Goal: Task Accomplishment & Management: Complete application form

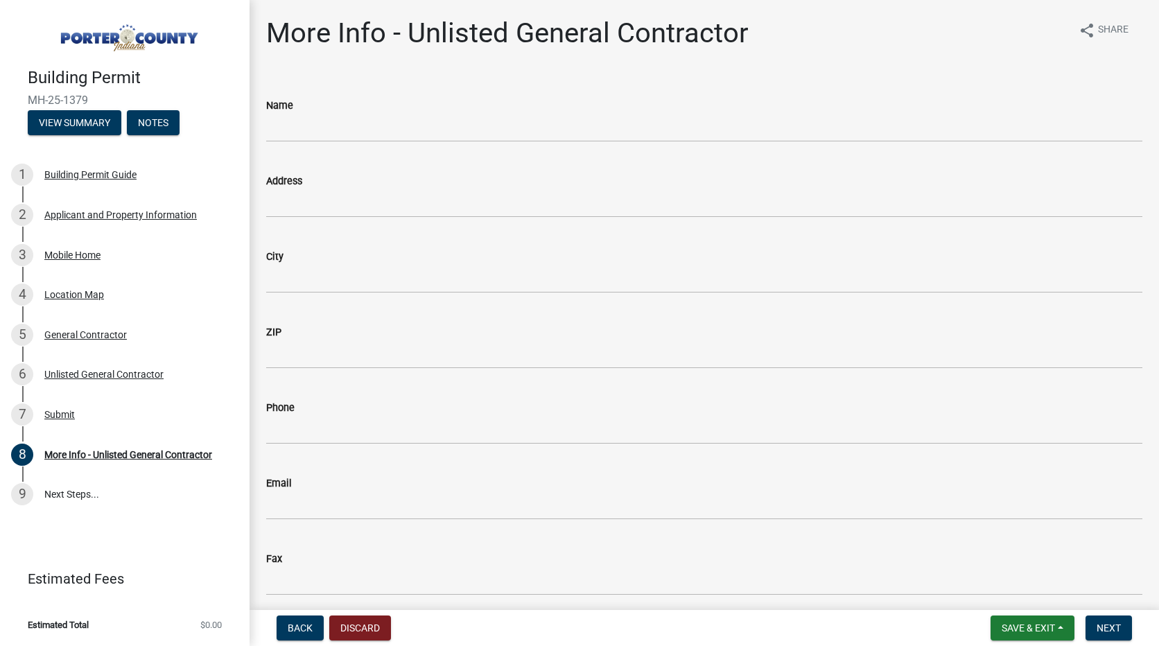
click at [128, 206] on div "2 Applicant and Property Information" at bounding box center [119, 215] width 216 height 22
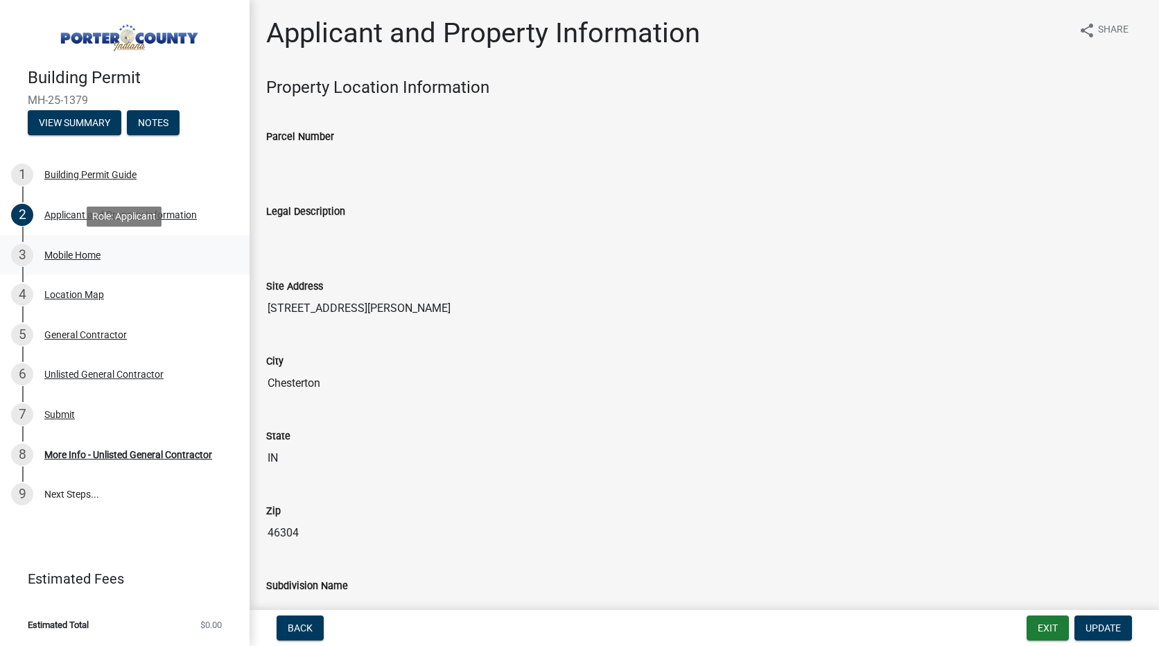
click at [80, 255] on div "Mobile Home" at bounding box center [72, 255] width 56 height 10
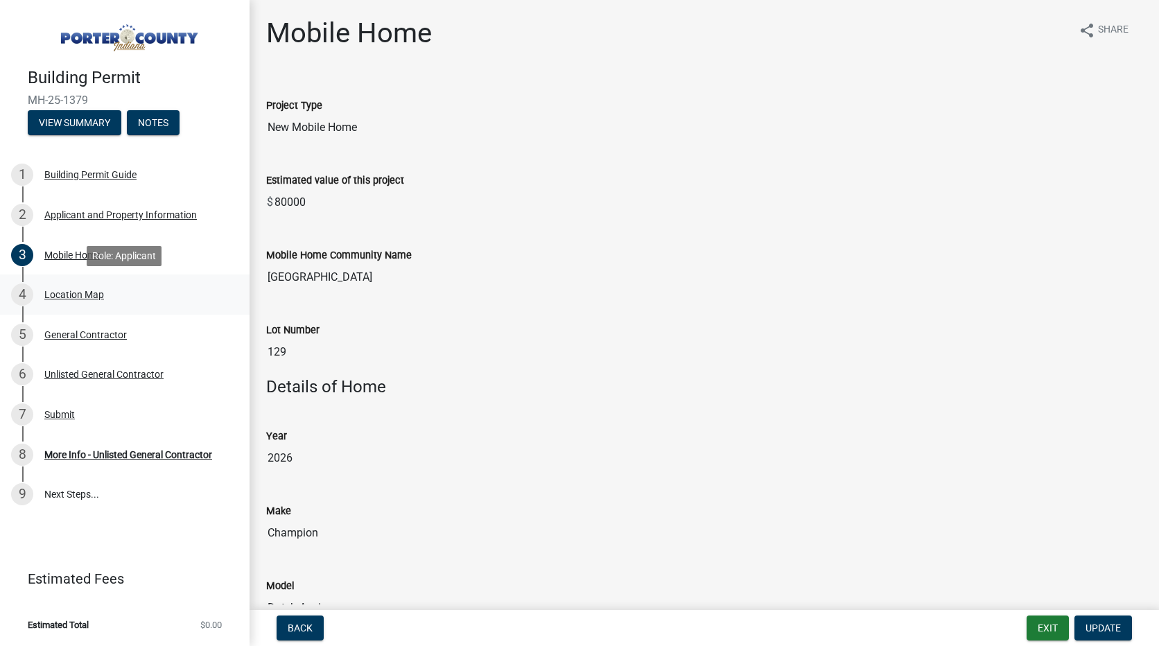
click at [74, 297] on div "Location Map" at bounding box center [74, 295] width 60 height 10
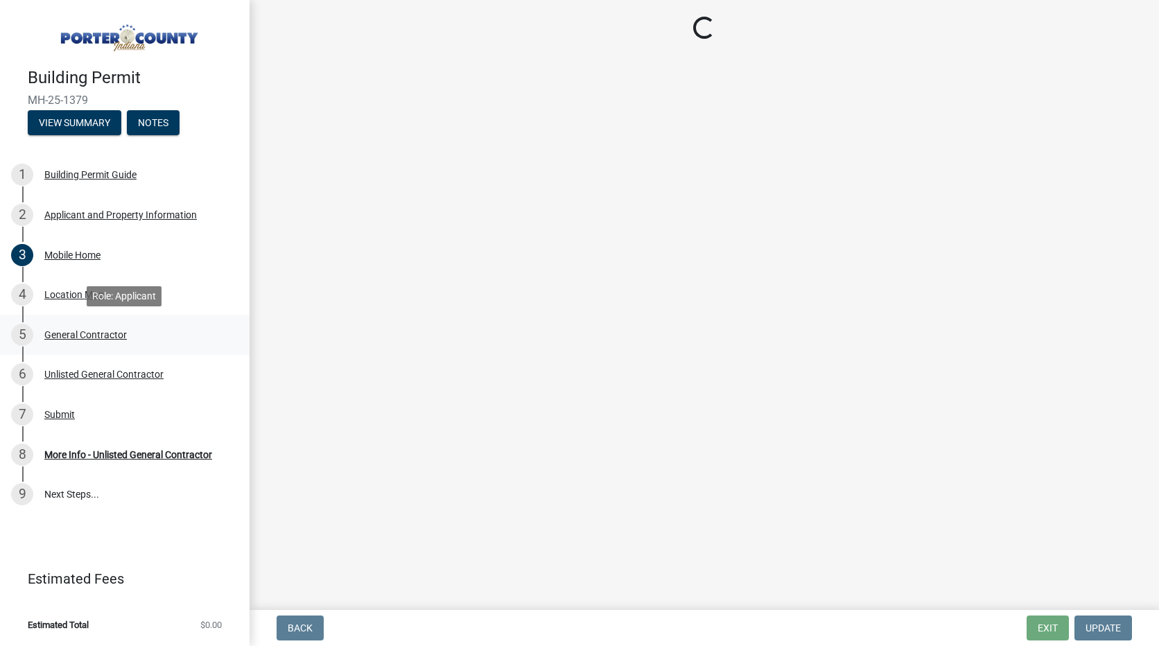
click at [70, 335] on div "General Contractor" at bounding box center [85, 335] width 82 height 10
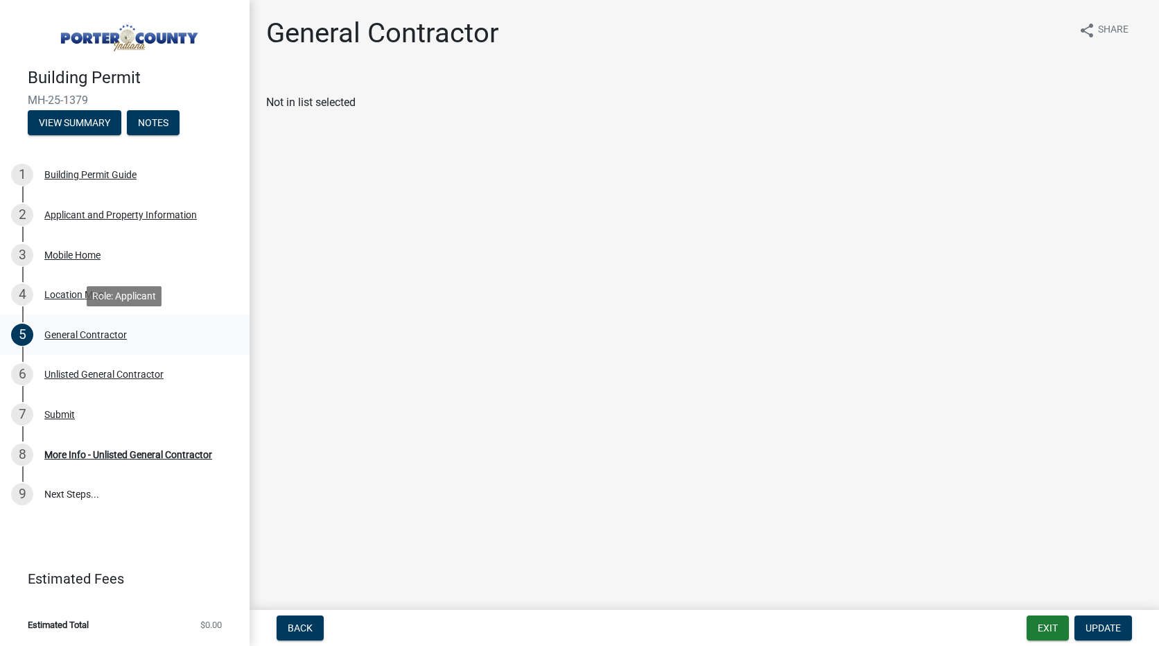
click at [70, 335] on div "General Contractor" at bounding box center [85, 335] width 82 height 10
click at [71, 257] on div "Mobile Home" at bounding box center [72, 255] width 56 height 10
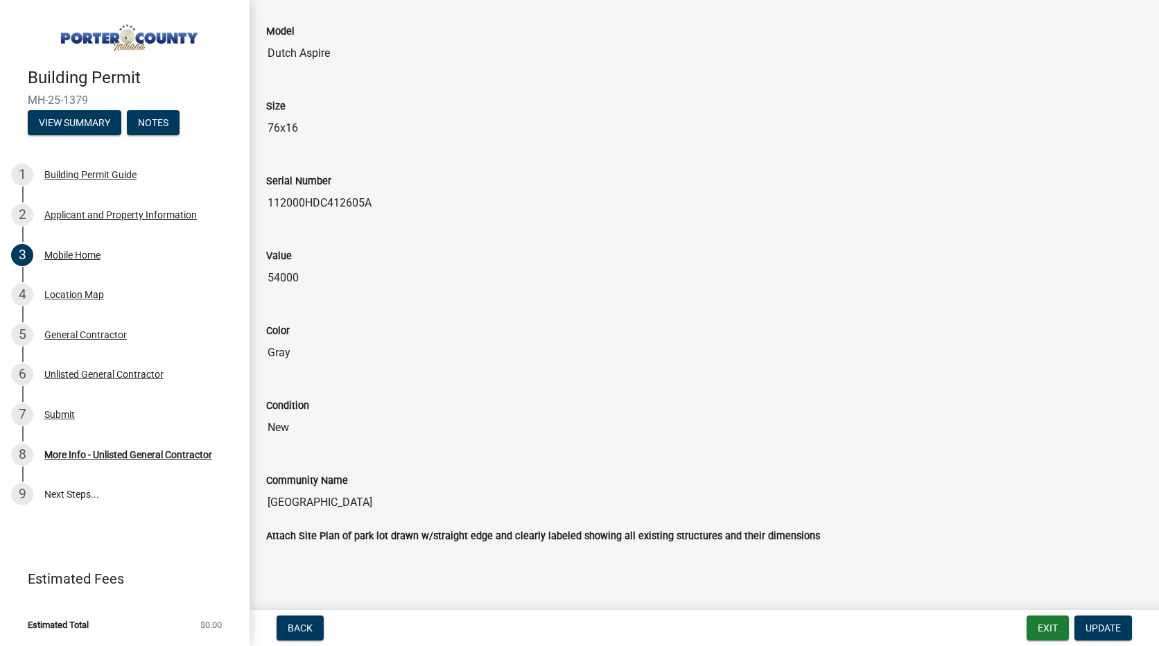
scroll to position [570, 0]
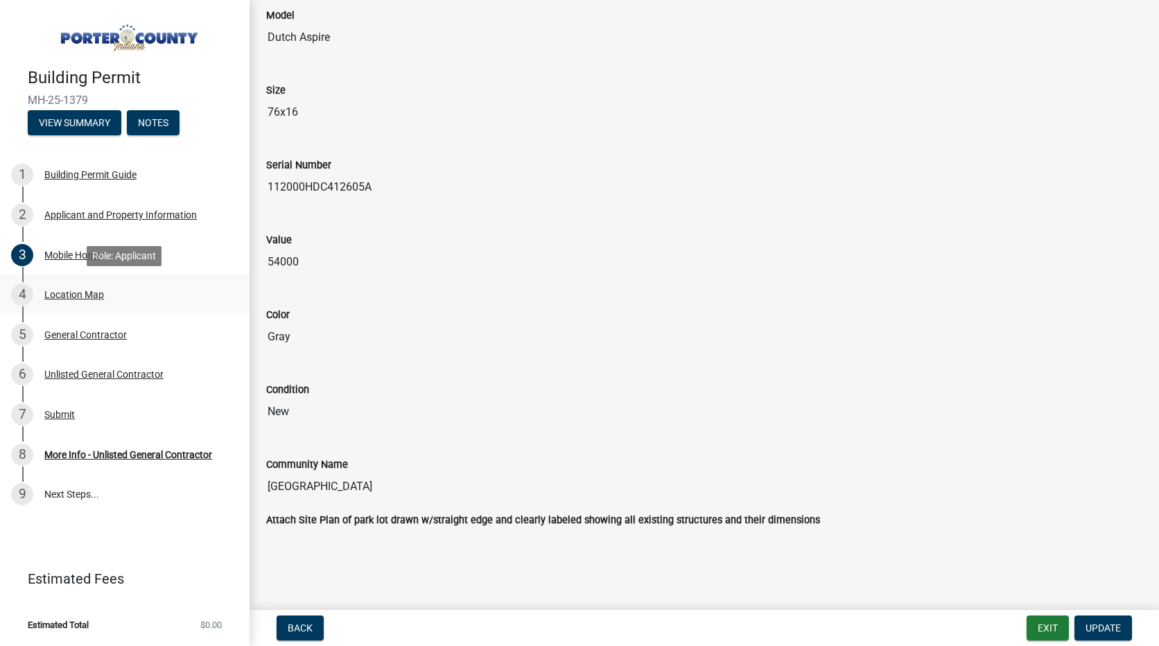
click at [78, 295] on div "Location Map" at bounding box center [74, 295] width 60 height 10
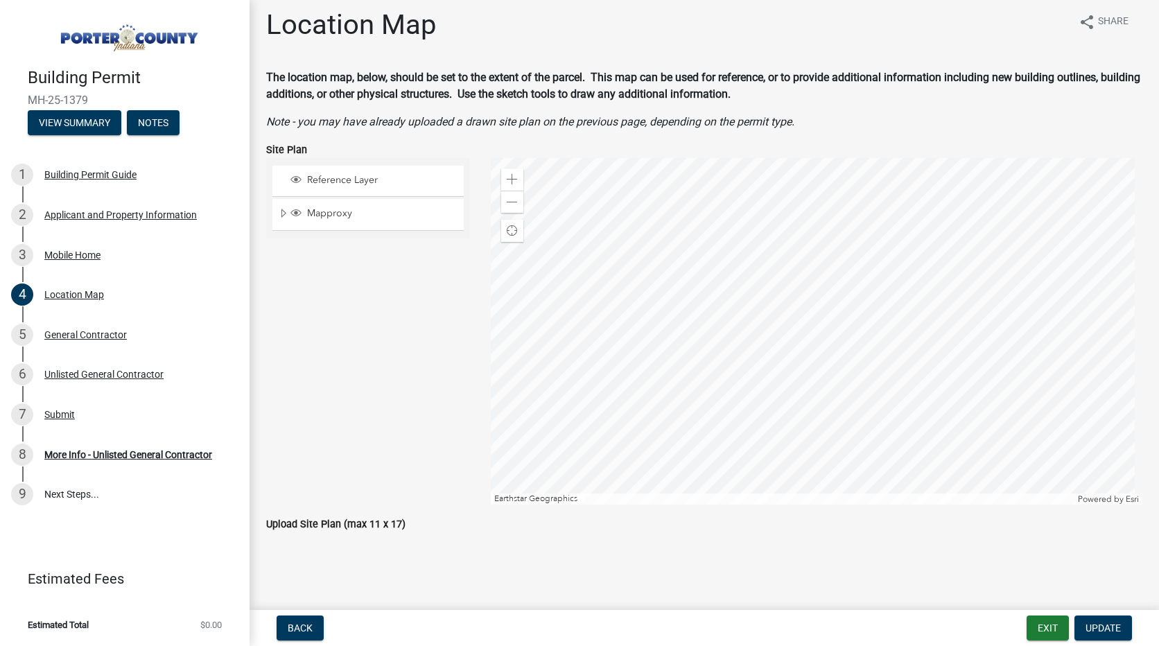
scroll to position [12, 0]
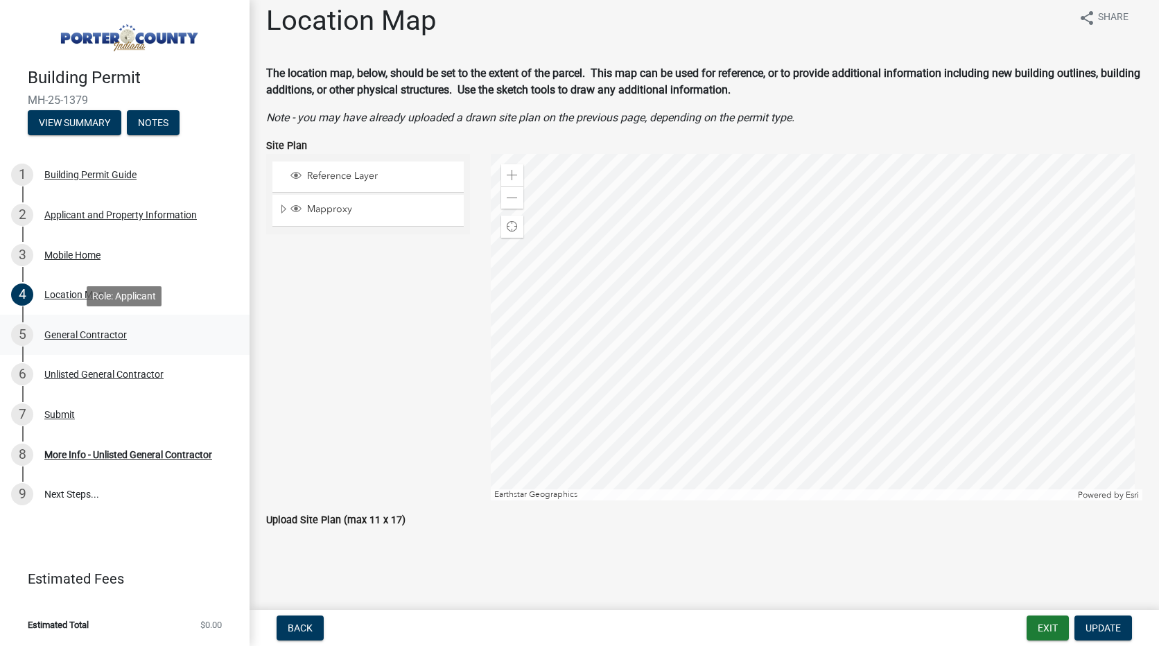
click at [85, 331] on div "General Contractor" at bounding box center [85, 335] width 82 height 10
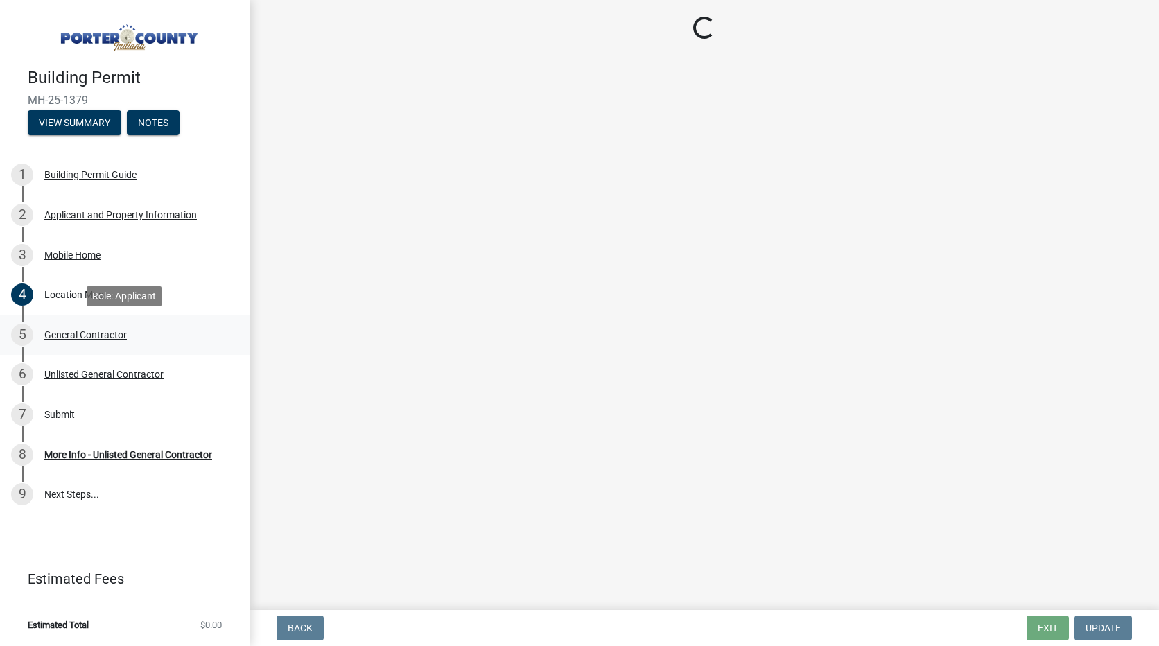
scroll to position [0, 0]
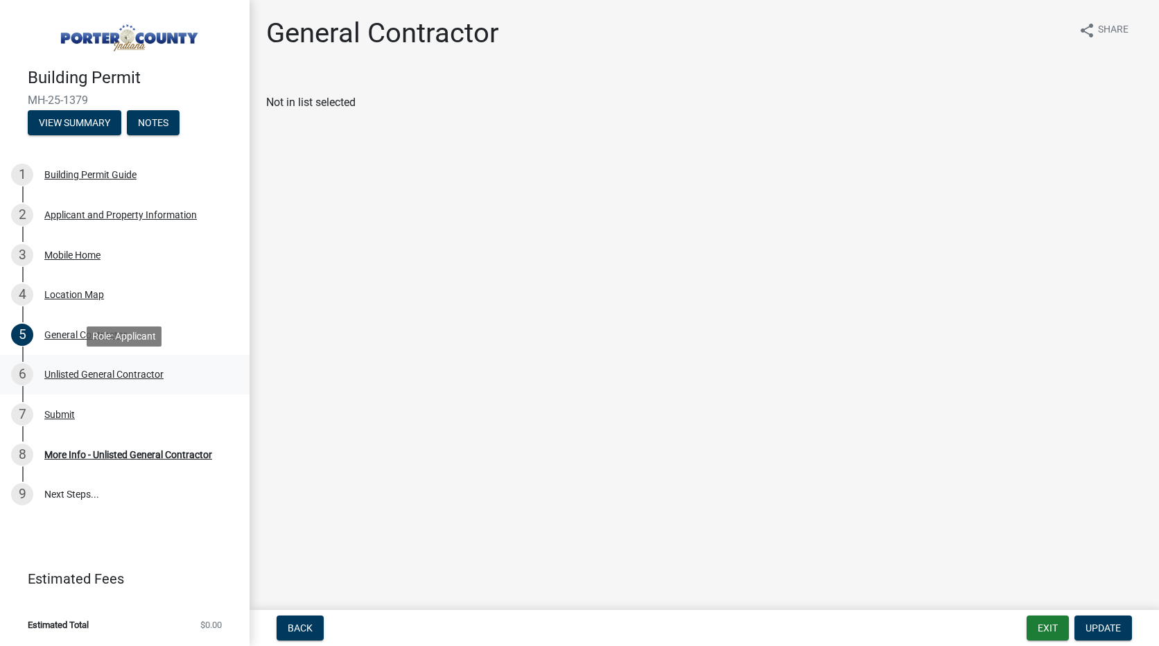
click at [115, 378] on div "Unlisted General Contractor" at bounding box center [103, 374] width 119 height 10
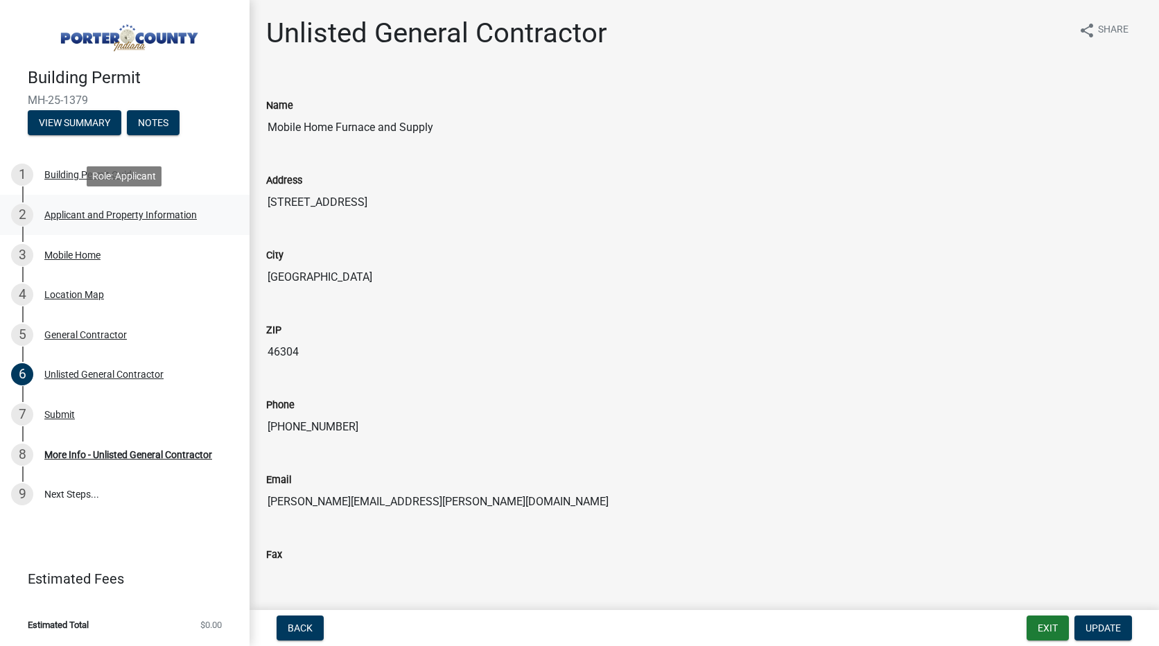
click at [98, 222] on div "2 Applicant and Property Information" at bounding box center [119, 215] width 216 height 22
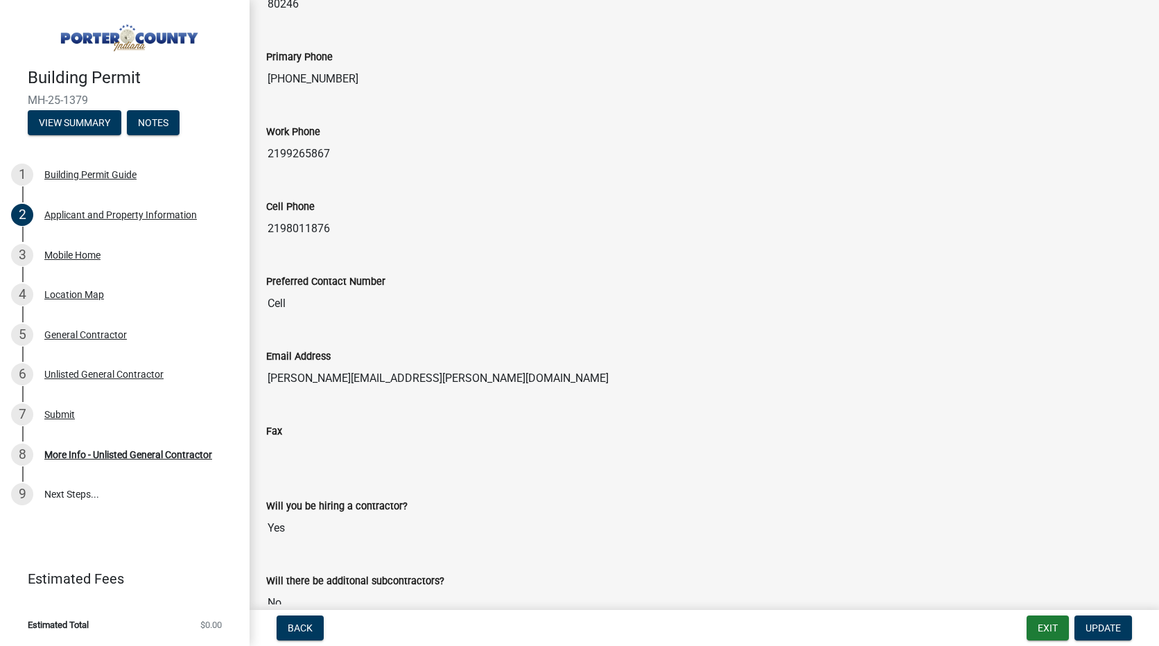
scroll to position [1788, 0]
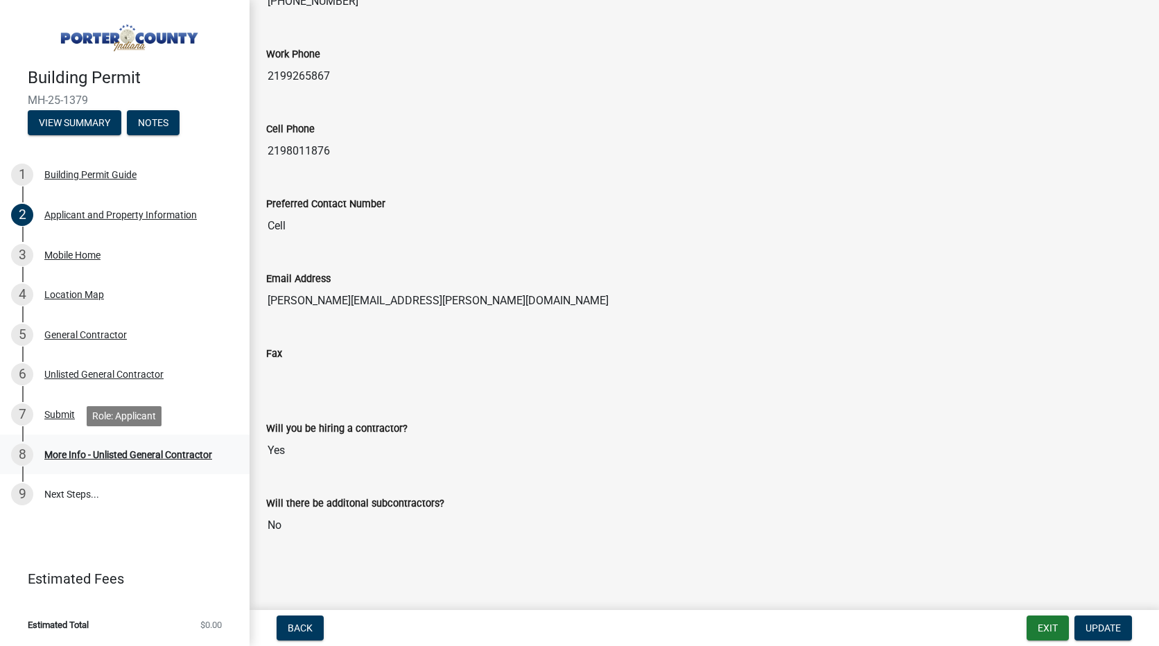
click at [155, 450] on div "More Info - Unlisted General Contractor" at bounding box center [128, 455] width 168 height 10
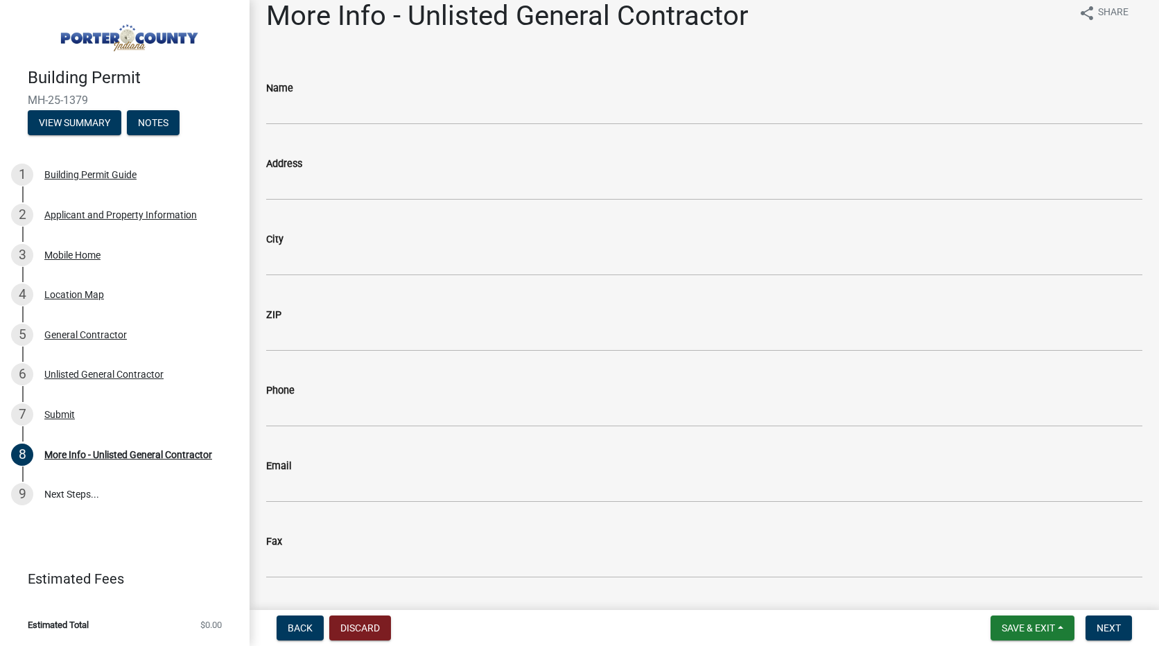
scroll to position [0, 0]
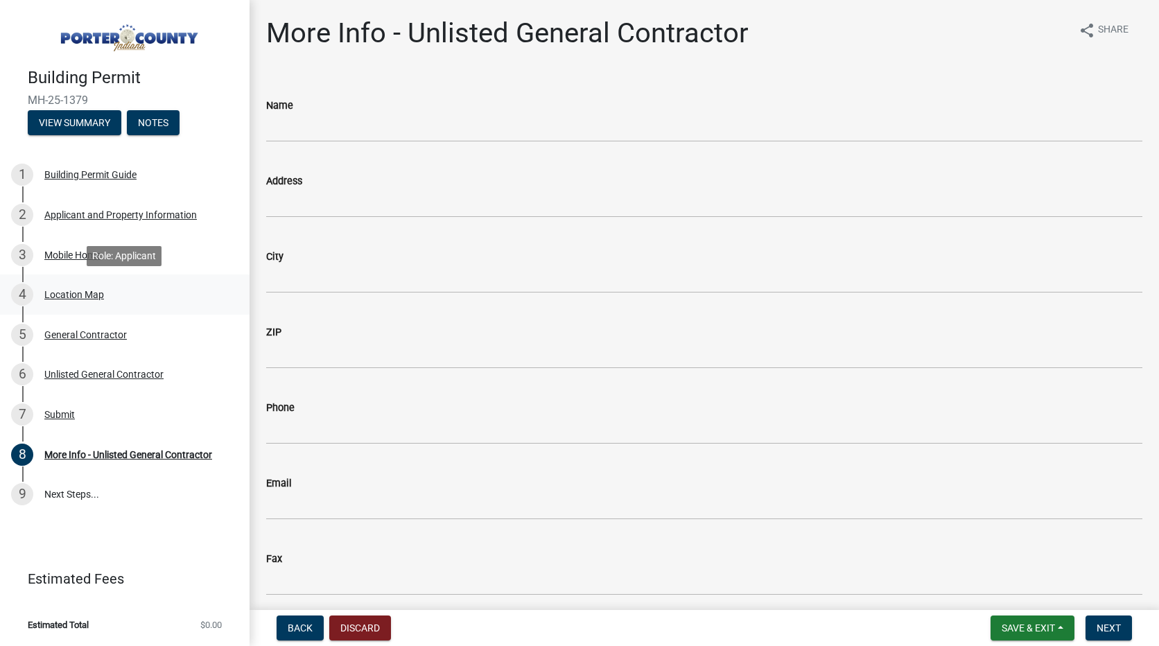
click at [94, 290] on div "Location Map" at bounding box center [74, 295] width 60 height 10
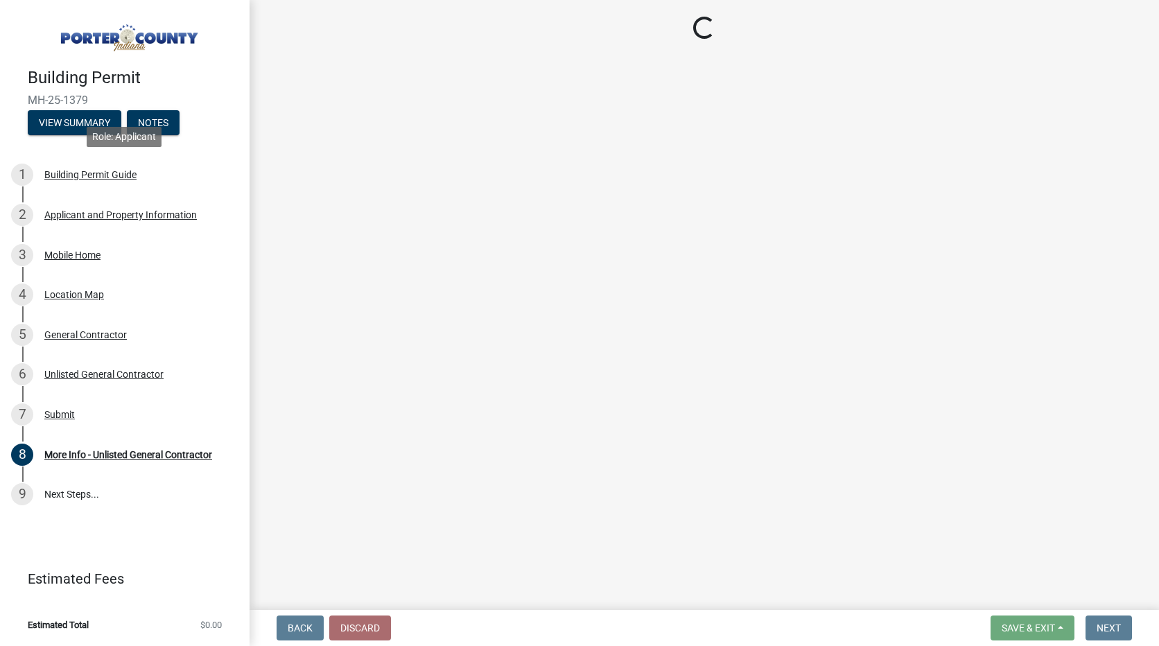
click at [98, 174] on div "Building Permit Guide" at bounding box center [90, 175] width 92 height 10
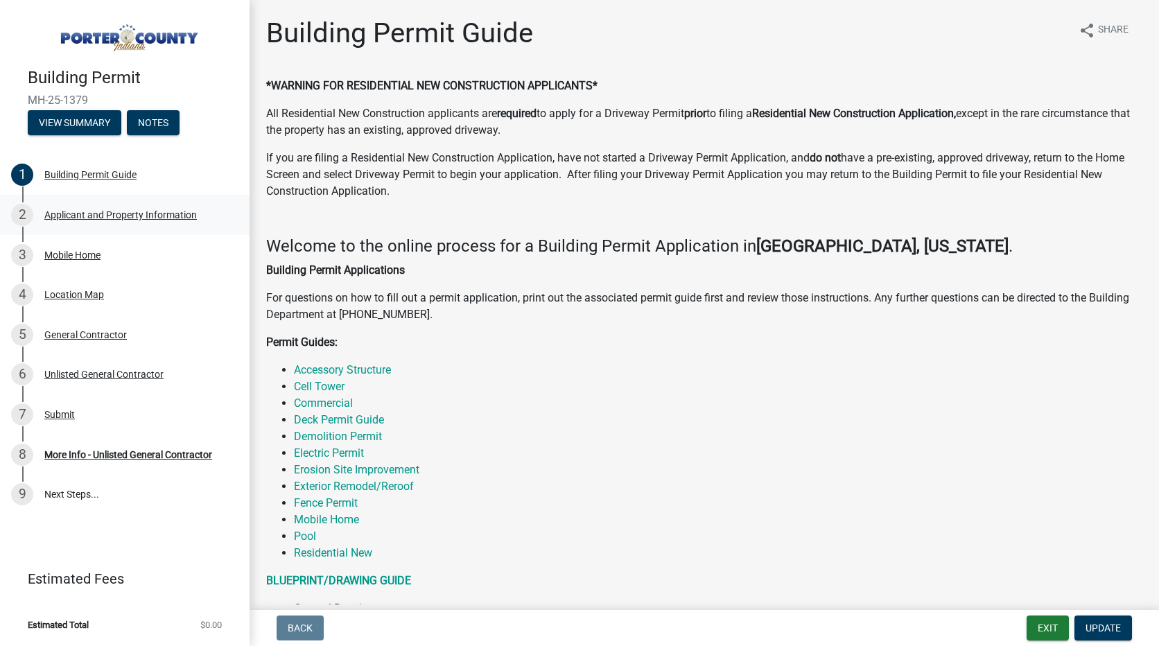
click at [117, 214] on div "Applicant and Property Information" at bounding box center [120, 215] width 152 height 10
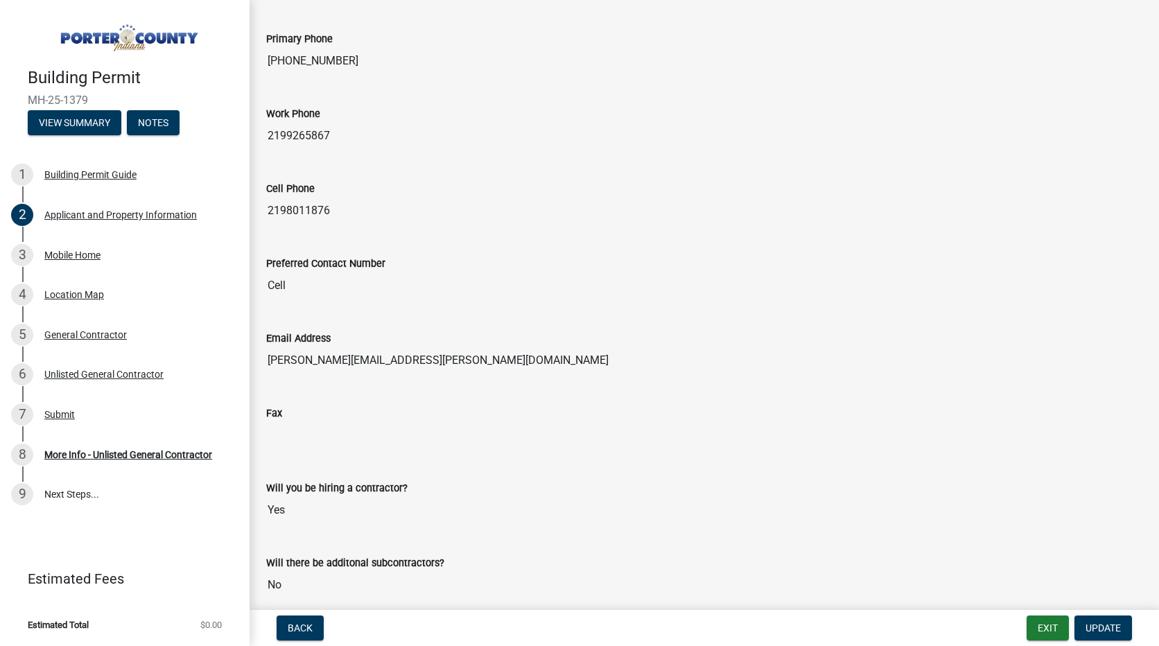
scroll to position [1788, 0]
